Goal: Navigation & Orientation: Find specific page/section

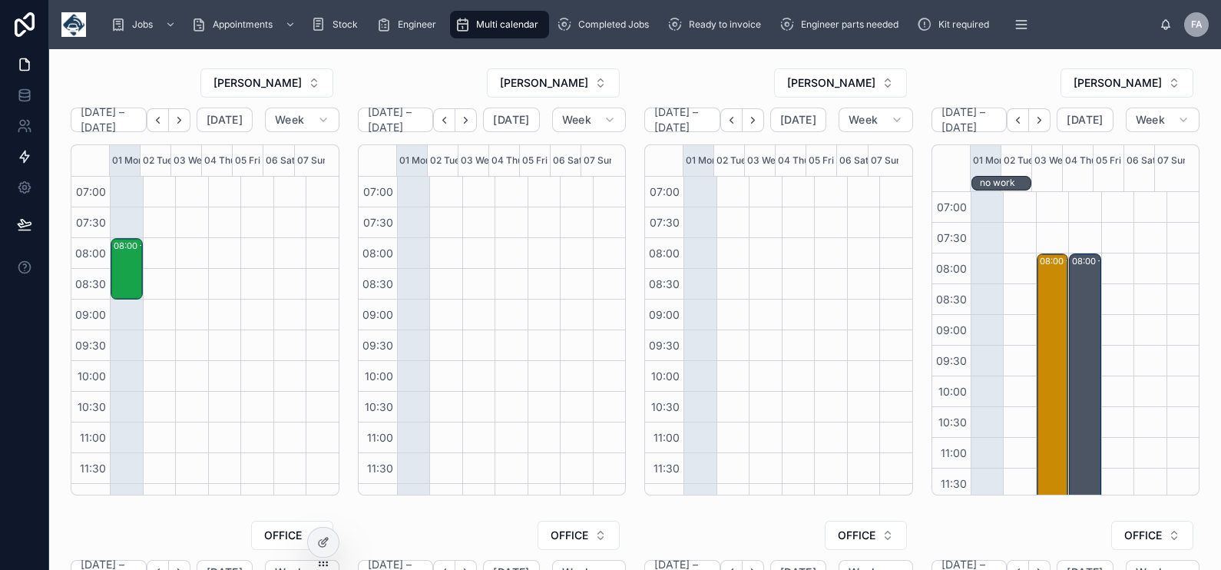
scroll to position [418, 0]
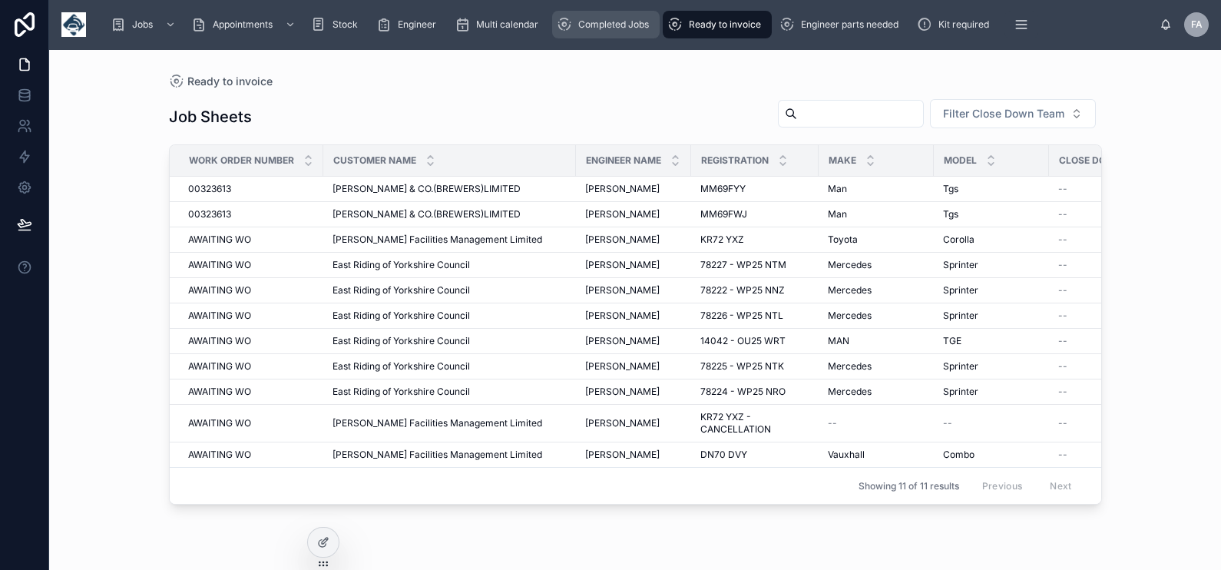
click at [631, 18] on span "Completed Jobs" at bounding box center [613, 24] width 71 height 12
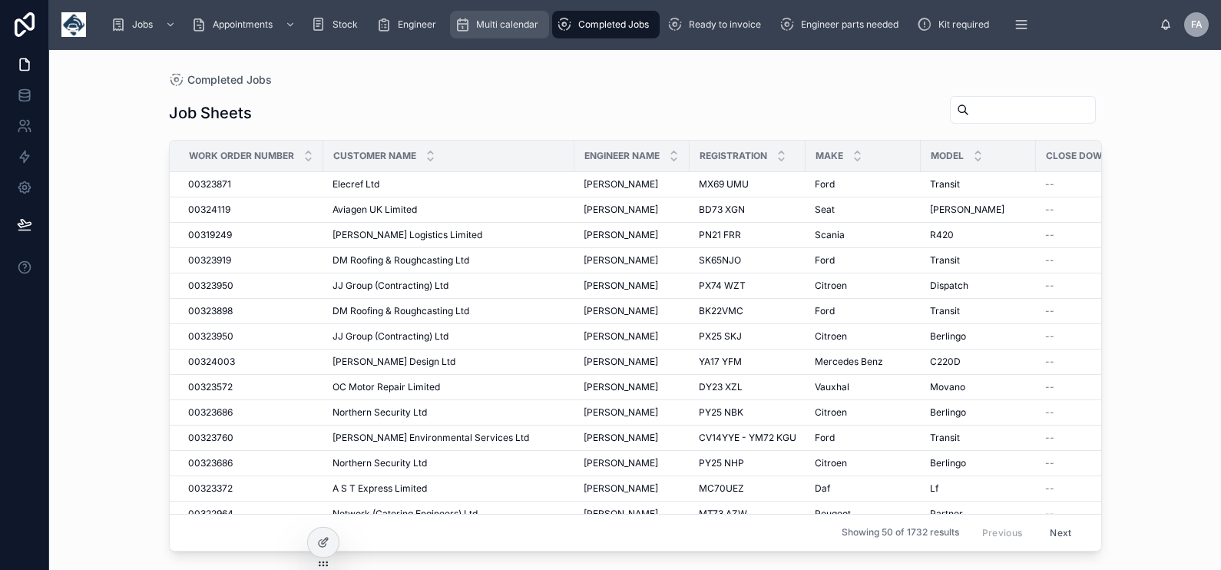
click at [503, 19] on span "Multi calendar" at bounding box center [507, 24] width 62 height 12
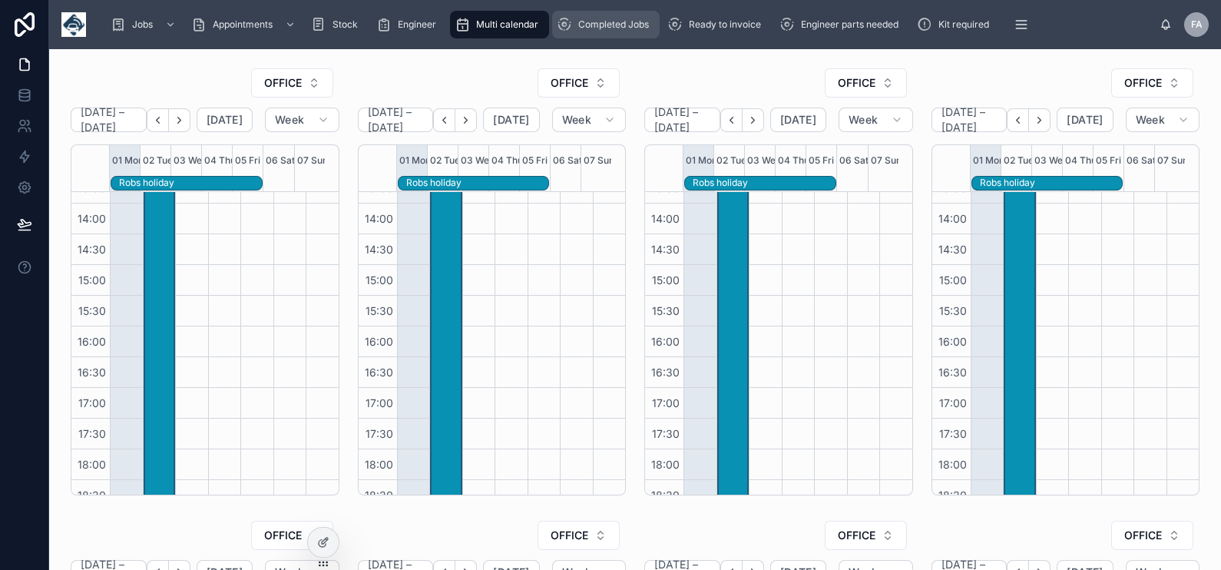
scroll to position [418, 0]
click at [725, 35] on div "Ready to invoice" at bounding box center [717, 24] width 100 height 25
